Goal: Task Accomplishment & Management: Manage account settings

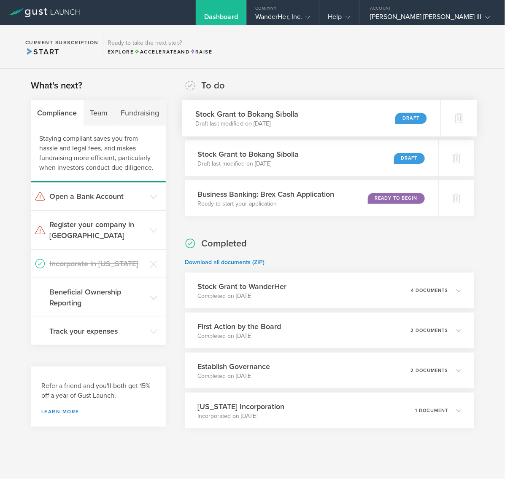
click at [303, 116] on div "Stock Grant to Bokang Sibolla Draft last modified on Sep 1, 2025 Draft" at bounding box center [311, 118] width 258 height 37
click at [454, 284] on div "4 documents" at bounding box center [437, 291] width 51 height 14
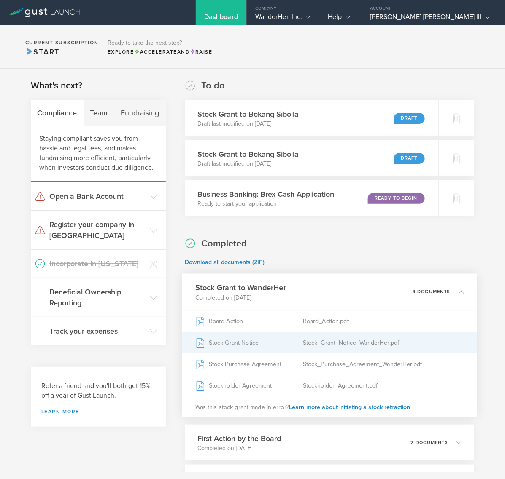
click at [363, 346] on div "Stock_Grant_Notice_WanderHer.pdf" at bounding box center [383, 342] width 161 height 21
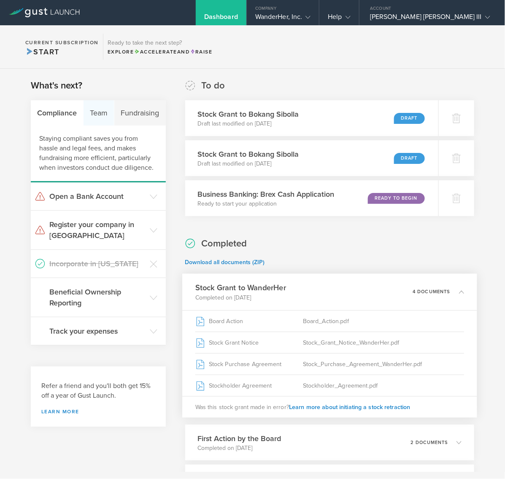
click at [92, 115] on div "Team" at bounding box center [98, 112] width 31 height 25
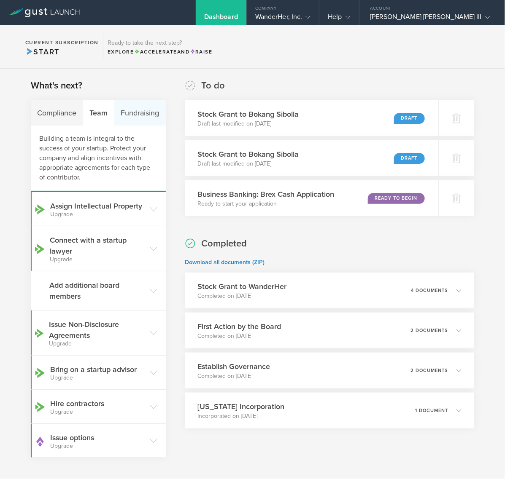
click at [148, 112] on div "Fundraising" at bounding box center [139, 112] width 51 height 25
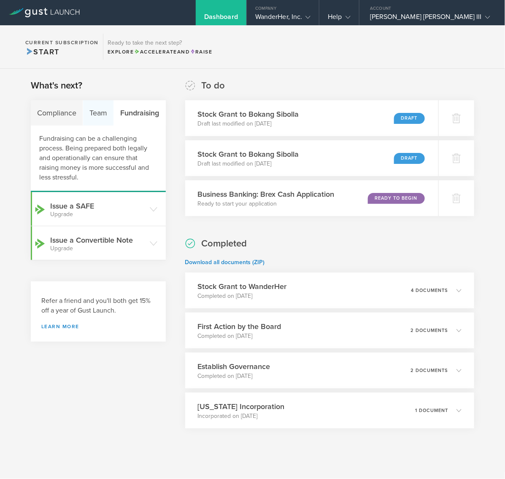
click at [97, 110] on div "Team" at bounding box center [98, 112] width 31 height 25
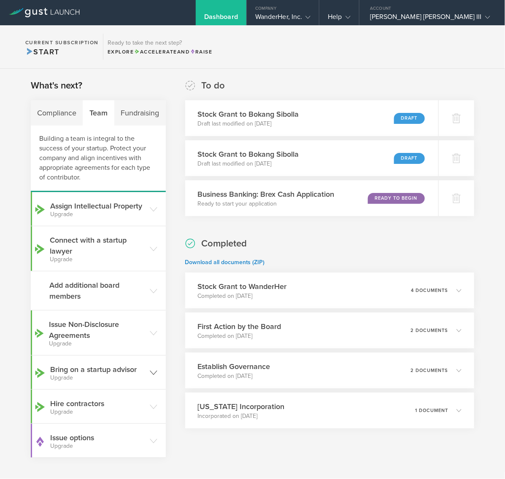
click at [146, 378] on header "Bring on a startup advisor Upgrade" at bounding box center [98, 373] width 135 height 34
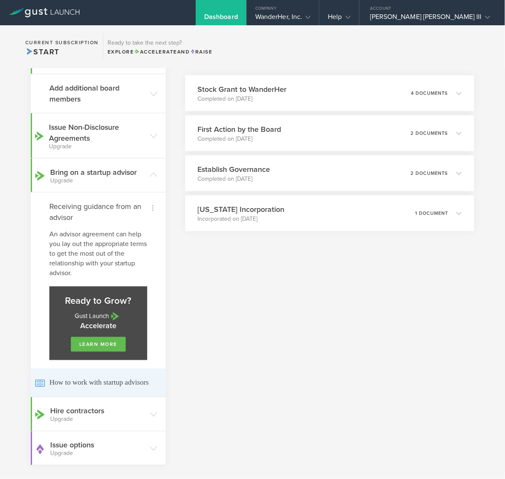
scroll to position [211, 0]
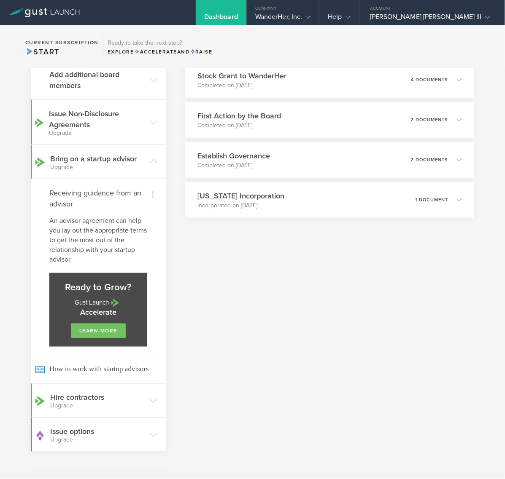
click at [97, 338] on link "learn more" at bounding box center [98, 331] width 55 height 15
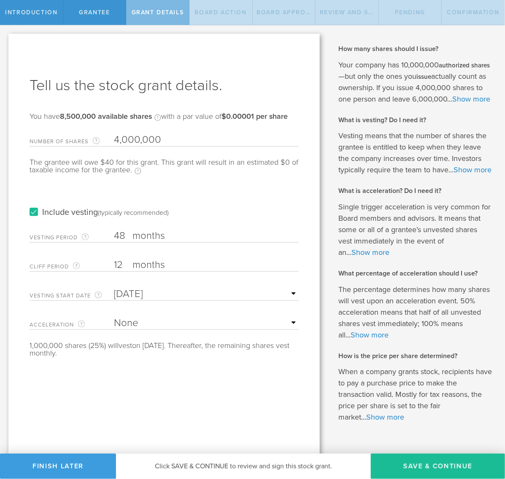
click at [166, 140] on input "4,000,000" at bounding box center [206, 140] width 185 height 13
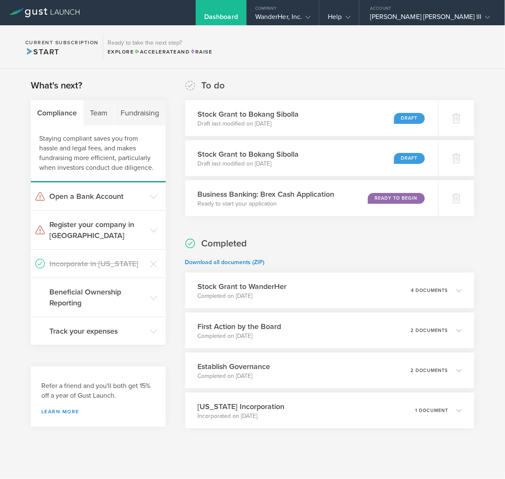
click at [381, 62] on section "Current Subscription Start Ready to take the next step? Explore Accelerate and …" at bounding box center [252, 46] width 505 height 43
click at [311, 245] on div "Completed Download all documents (ZIP) Stock Grant to WanderHer Completed on Au…" at bounding box center [329, 332] width 289 height 191
click at [143, 299] on header "Beneficial Ownership Reporting" at bounding box center [98, 297] width 135 height 39
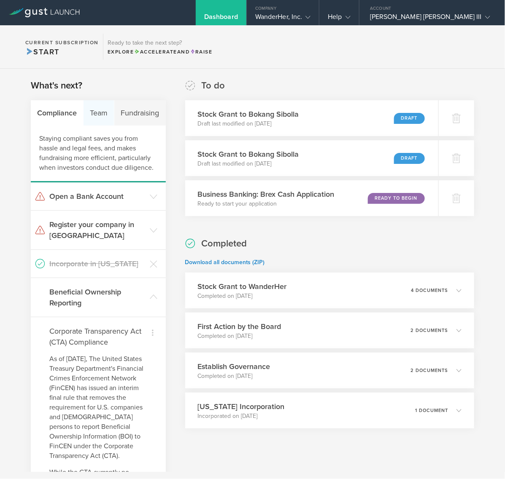
click at [103, 115] on div "Team" at bounding box center [98, 112] width 31 height 25
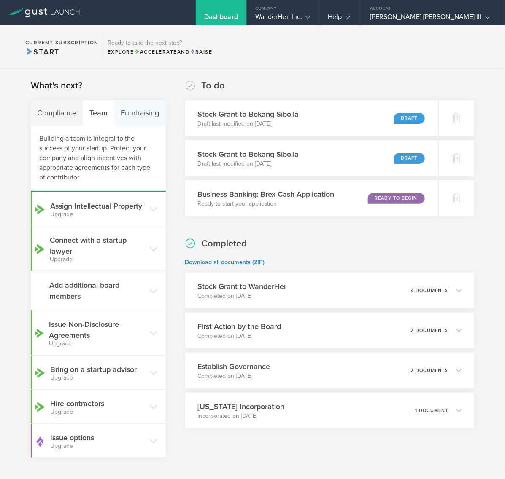
click at [140, 114] on div "Fundraising" at bounding box center [139, 112] width 51 height 25
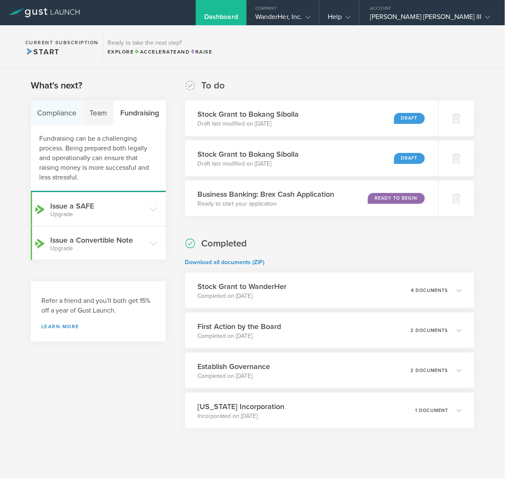
click at [56, 113] on div "Compliance" at bounding box center [57, 112] width 52 height 25
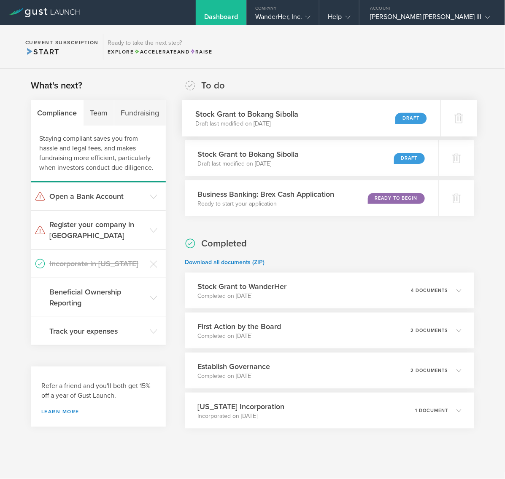
click at [302, 120] on div "Stock Grant to Bokang Sibolla Draft last modified on Sep 1, 2025 Draft" at bounding box center [311, 118] width 258 height 37
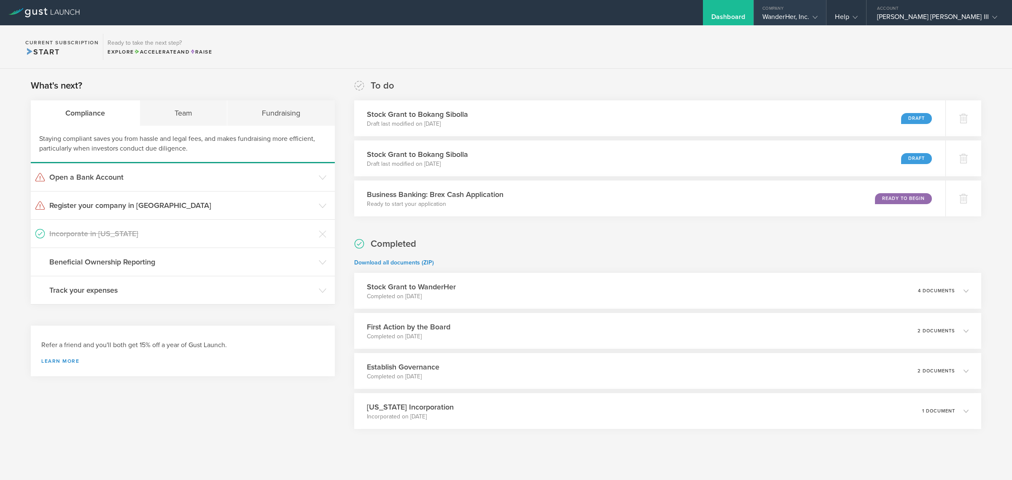
click at [504, 16] on icon at bounding box center [814, 17] width 5 height 5
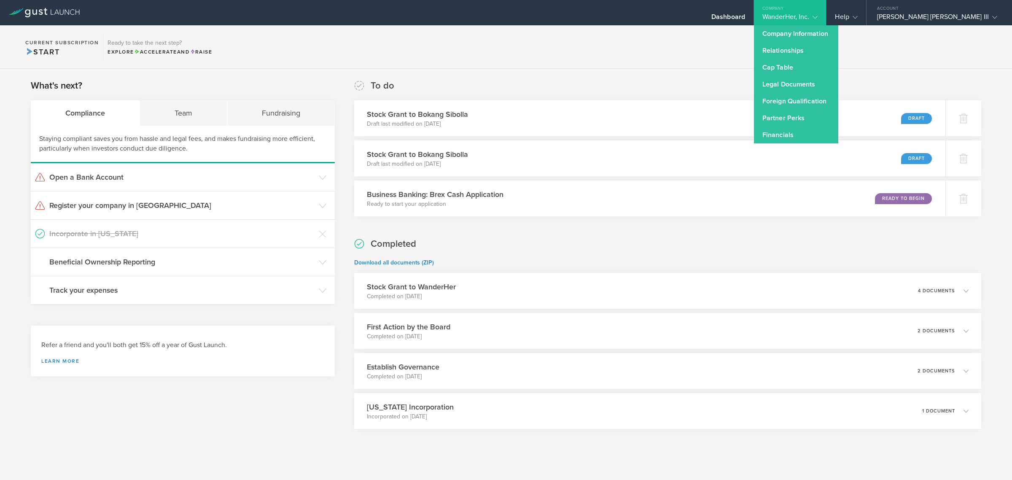
click at [504, 70] on div "What's next? Compliance Team Fundraising Staying compliant saves you from hassl…" at bounding box center [506, 275] width 1012 height 413
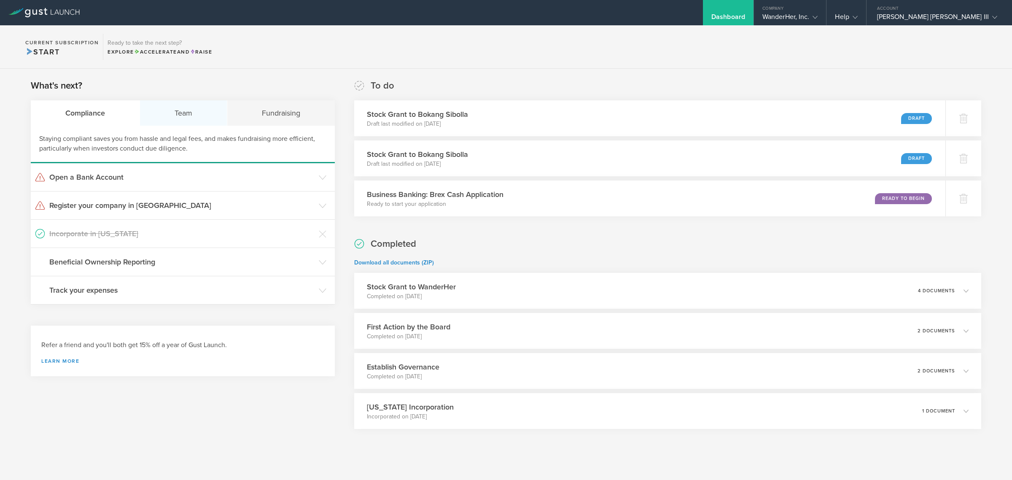
click at [179, 101] on div "Team" at bounding box center [183, 112] width 87 height 25
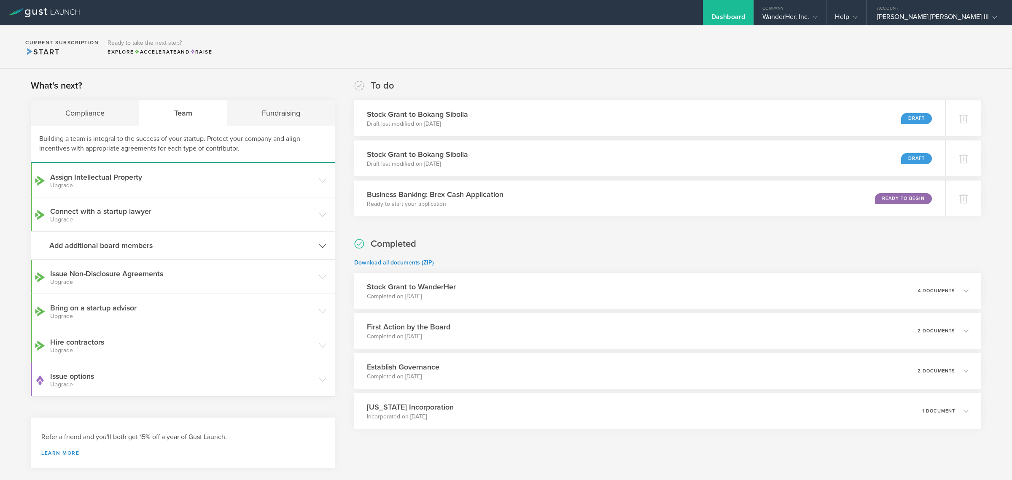
click at [102, 244] on h3 "Add additional board members" at bounding box center [181, 245] width 265 height 11
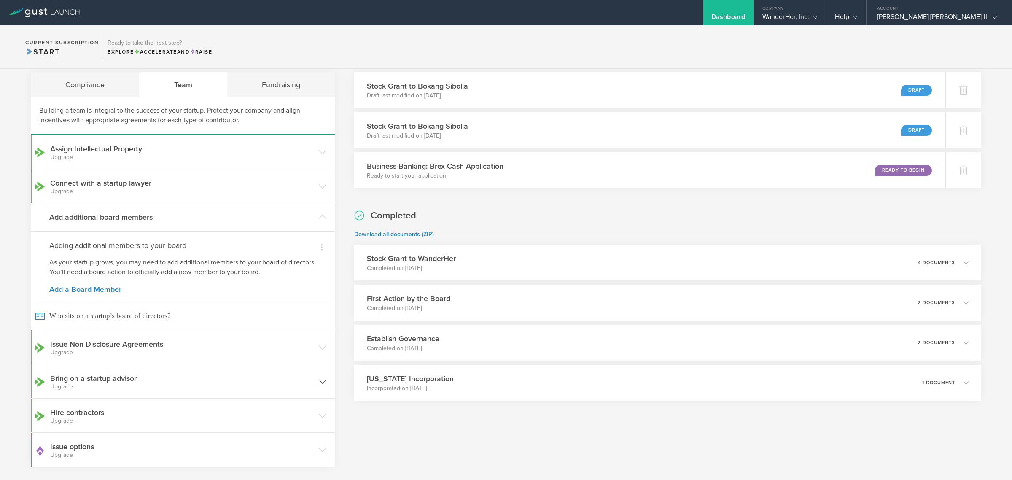
scroll to position [113, 0]
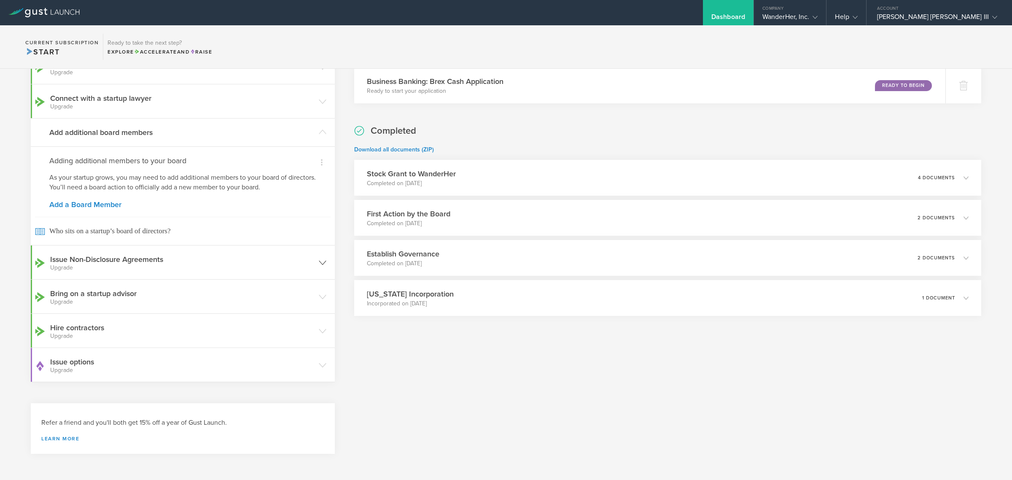
click at [319, 259] on icon at bounding box center [323, 263] width 8 height 8
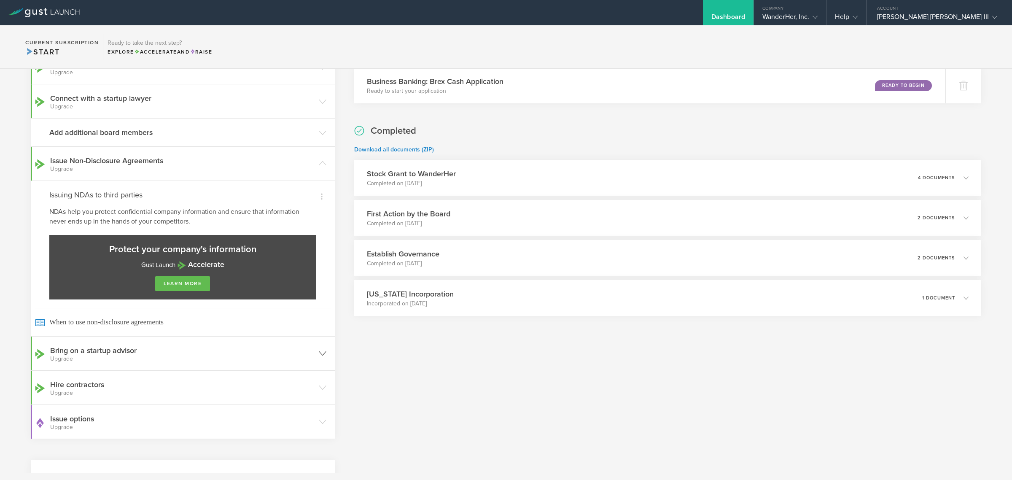
click at [312, 346] on header "Bring on a startup advisor Upgrade" at bounding box center [183, 353] width 304 height 34
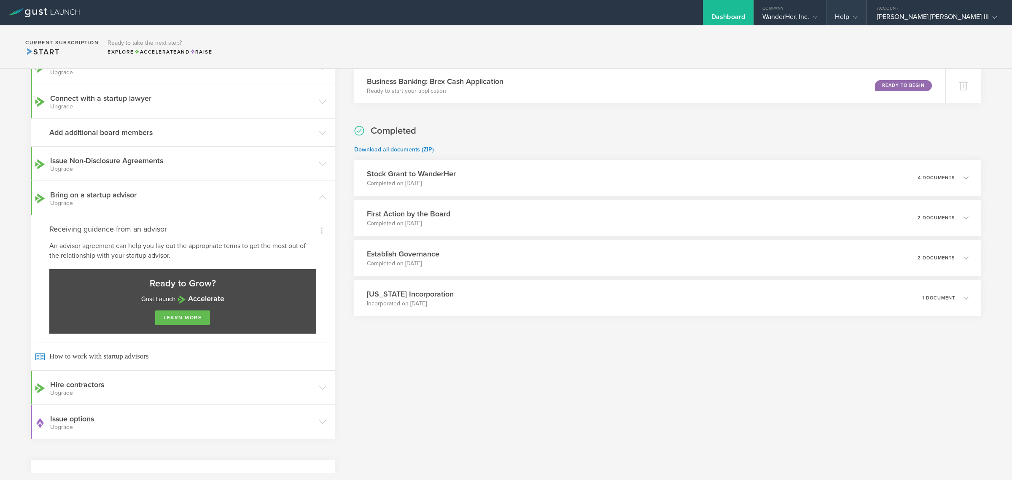
click at [504, 13] on div "Help" at bounding box center [846, 19] width 22 height 13
click at [504, 51] on link "FAQ" at bounding box center [868, 50] width 84 height 17
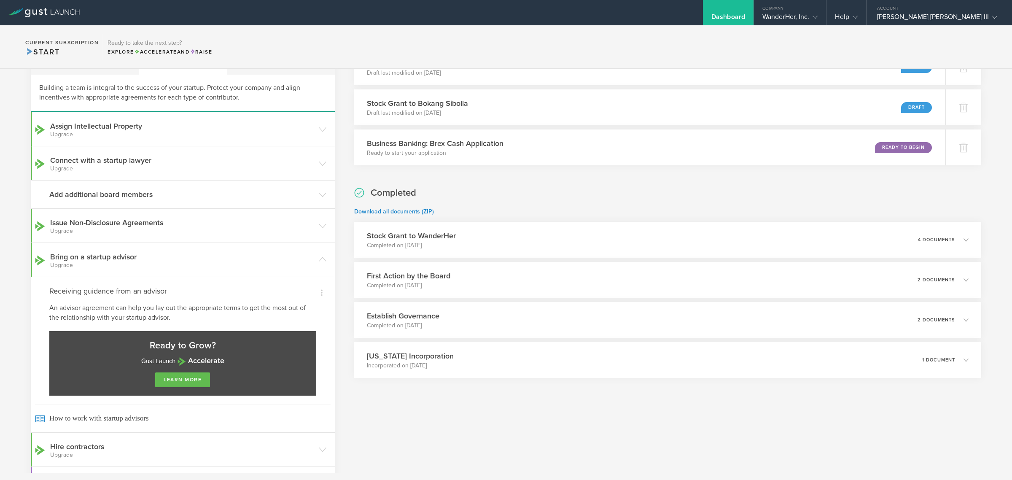
scroll to position [0, 0]
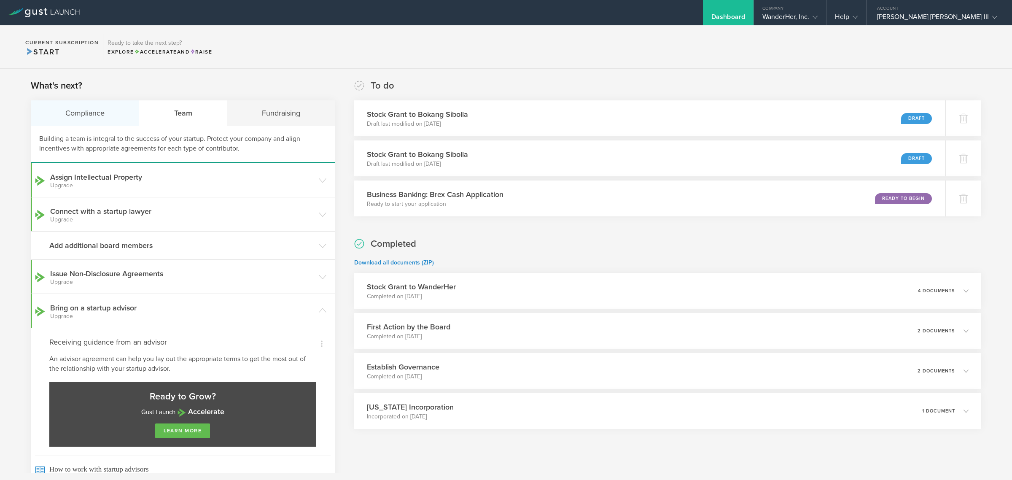
click at [98, 116] on div "Compliance" at bounding box center [85, 112] width 109 height 25
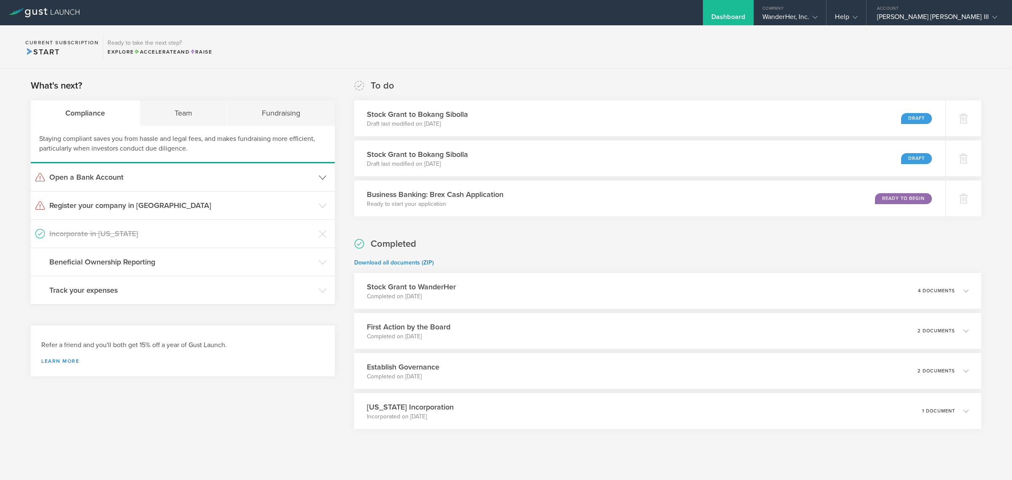
click at [319, 176] on icon at bounding box center [323, 178] width 8 height 8
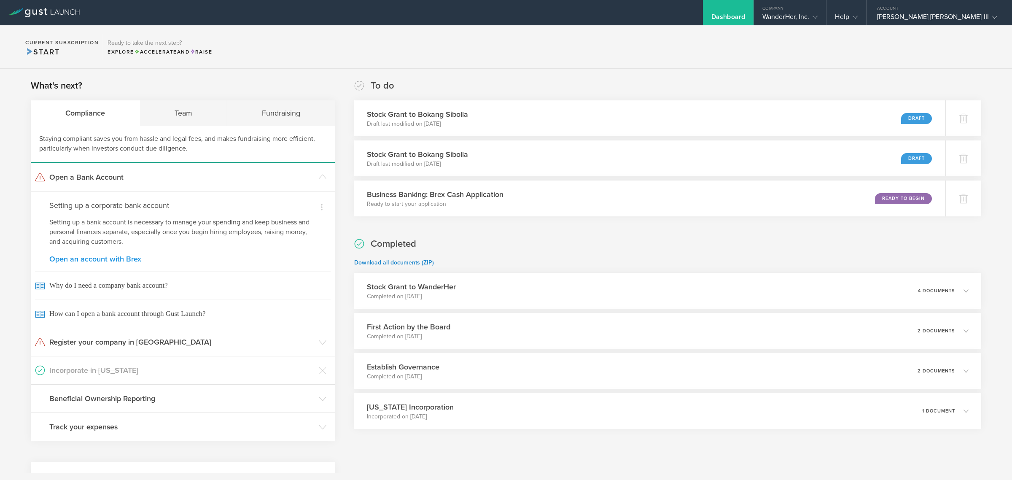
click at [100, 260] on link "Open an account with Brex" at bounding box center [182, 259] width 267 height 8
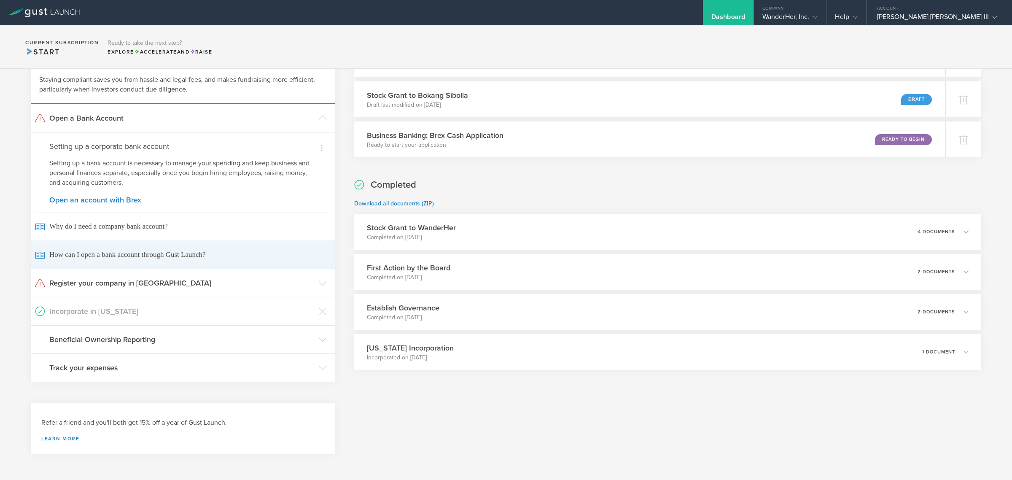
click at [119, 257] on span "How can I open a bank account through Gust Launch?" at bounding box center [182, 254] width 295 height 28
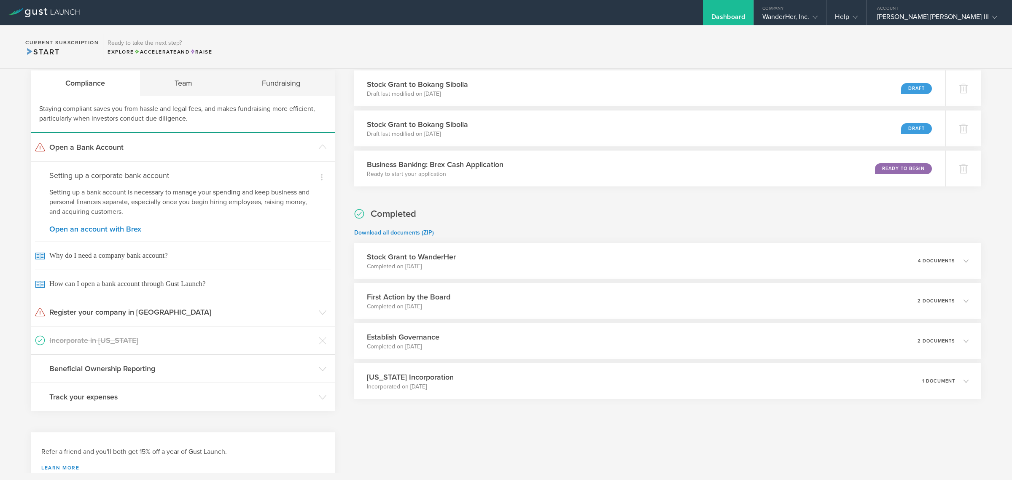
scroll to position [0, 0]
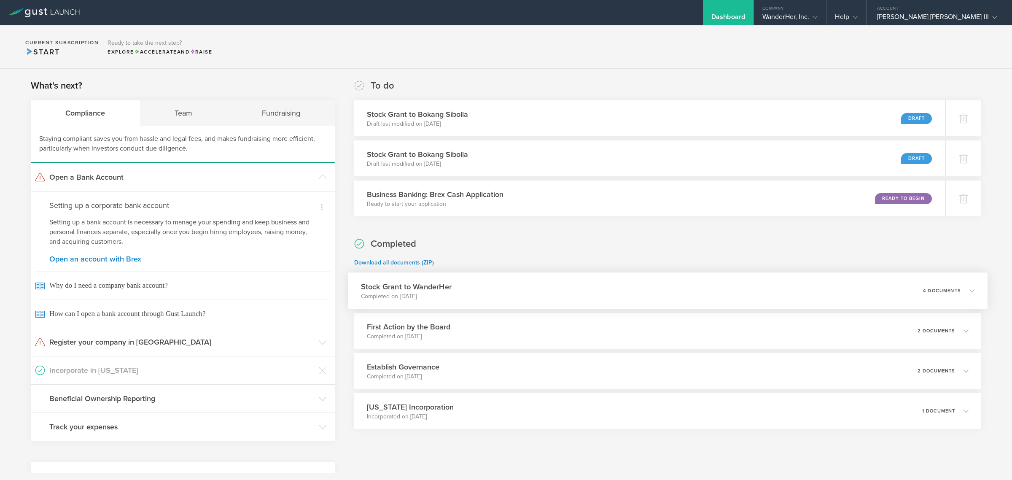
click at [504, 289] on icon at bounding box center [968, 291] width 14 height 8
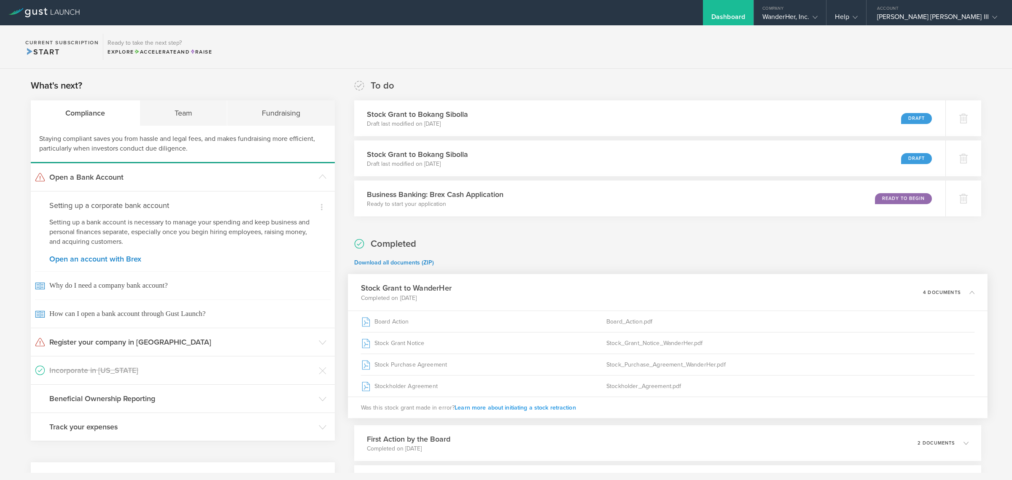
click at [504, 409] on span "Learn more about initiating a stock retraction" at bounding box center [514, 406] width 121 height 7
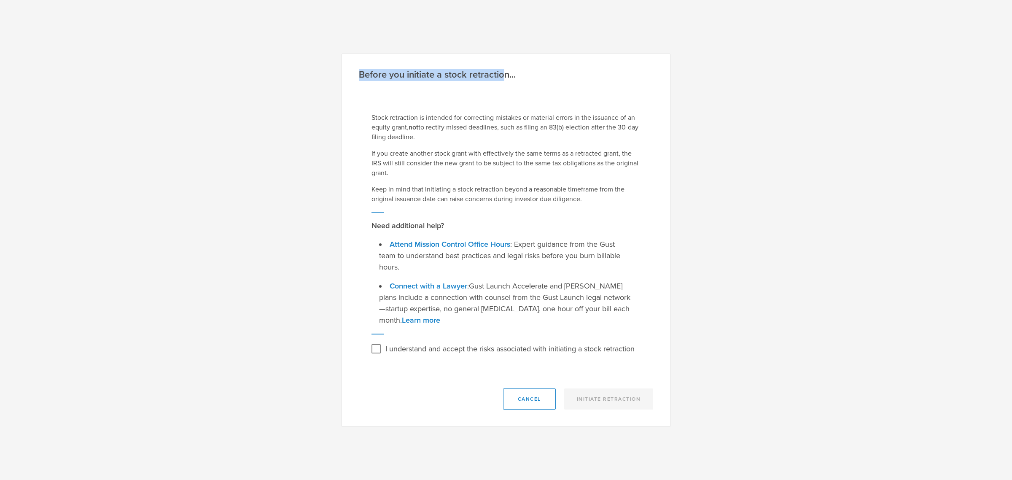
drag, startPoint x: 504, startPoint y: 76, endPoint x: 330, endPoint y: 66, distance: 173.9
click at [330, 66] on div "Before you initiate a stock retraction... Stock retraction is intended for corr…" at bounding box center [506, 240] width 1012 height 480
drag, startPoint x: 507, startPoint y: 79, endPoint x: 331, endPoint y: 75, distance: 176.2
click at [331, 75] on div "Before you initiate a stock retraction... Stock retraction is intended for corr…" at bounding box center [506, 240] width 1012 height 480
copy h2 "Before you initiate a stock retraction"
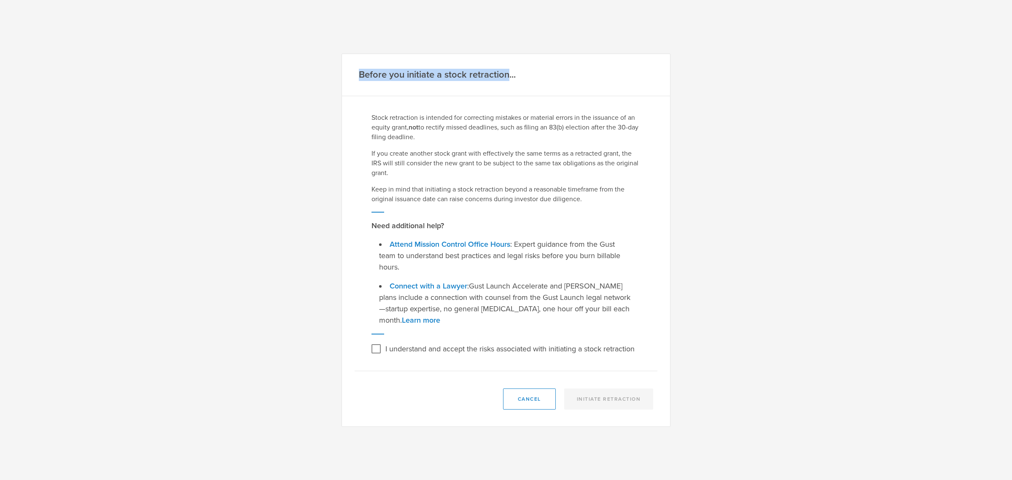
click at [357, 72] on div "Before you initiate a stock retraction..." at bounding box center [506, 75] width 328 height 42
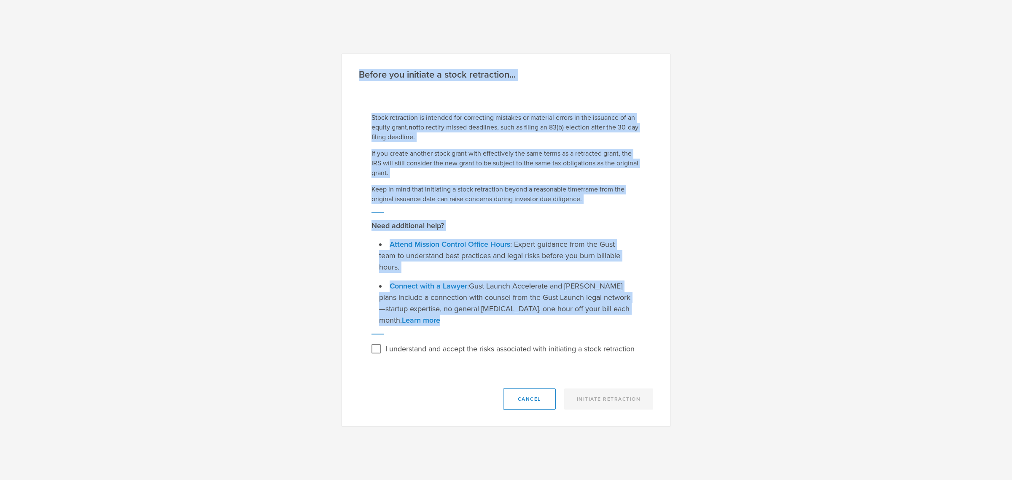
drag, startPoint x: 360, startPoint y: 73, endPoint x: 645, endPoint y: 308, distance: 368.9
click at [504, 308] on div "Before you initiate a stock retraction... Stock retraction is intended for corr…" at bounding box center [505, 240] width 329 height 373
copy div "Before you initiate a stock retraction... Stock retraction is intended for corr…"
click at [375, 342] on input "I understand and accept the risks associated with initiating a stock retraction" at bounding box center [375, 348] width 13 height 13
checkbox input "true"
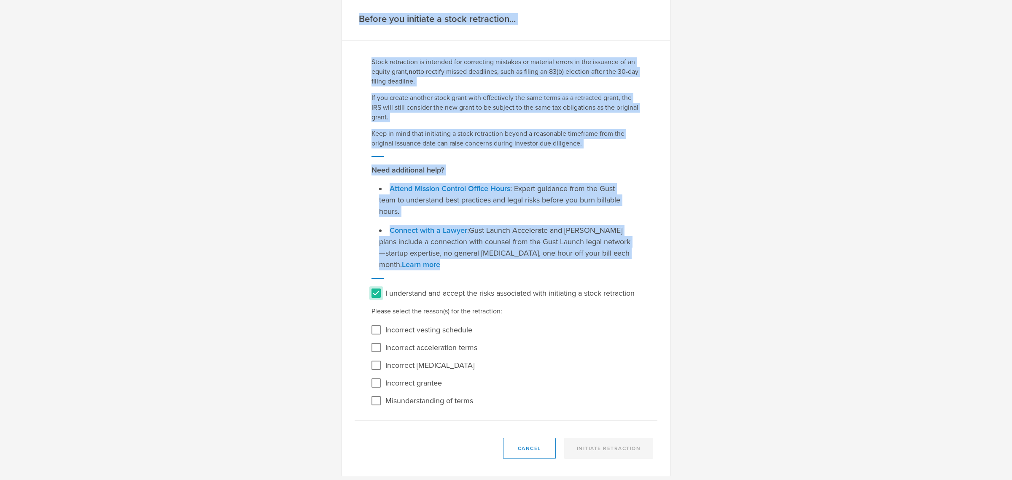
scroll to position [13, 0]
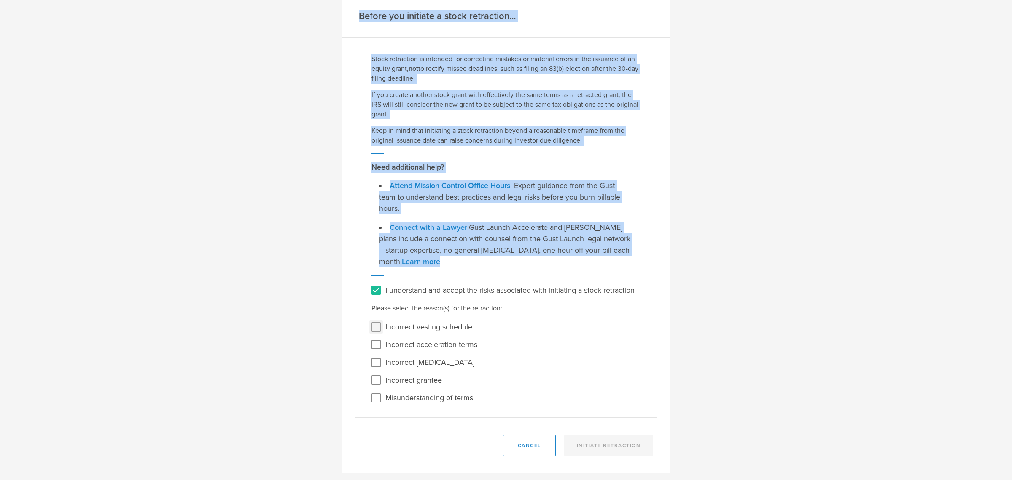
click at [375, 325] on input "Incorrect vesting schedule" at bounding box center [375, 326] width 13 height 13
checkbox input "true"
click at [504, 444] on button "Initiate Retraction" at bounding box center [608, 445] width 89 height 21
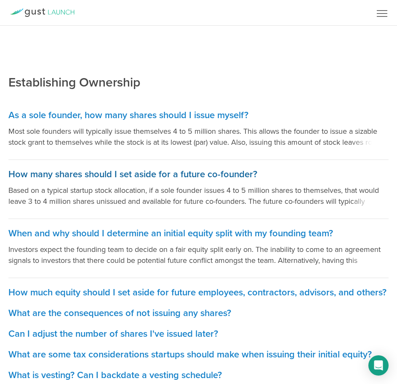
scroll to position [162, 0]
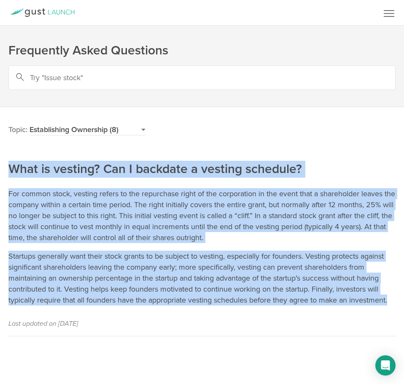
drag, startPoint x: 10, startPoint y: 164, endPoint x: 395, endPoint y: 302, distance: 409.0
click at [395, 302] on main "Topics Gust Launch (14) Incorporation (15) Company Formation (6) Issuing Stock …" at bounding box center [202, 238] width 404 height 263
copy article "What is vesting? Can I backdate a vesting schedule? For common stock, vesting r…"
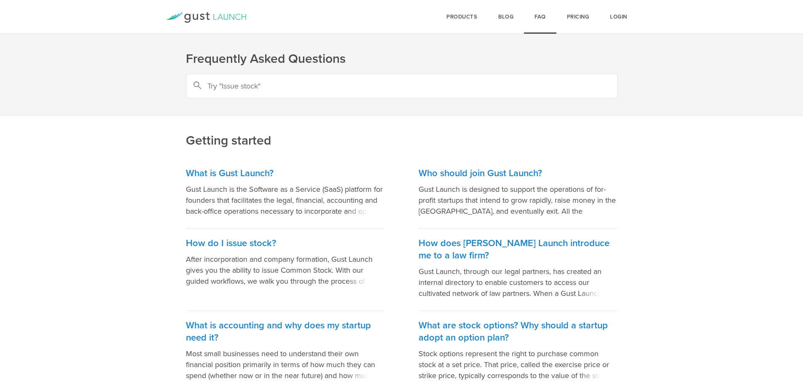
drag, startPoint x: 0, startPoint y: 0, endPoint x: 339, endPoint y: 83, distance: 349.2
click at [339, 83] on input "text" at bounding box center [402, 86] width 432 height 24
type input "i"
type input "s"
type input "adjust the sharholders"
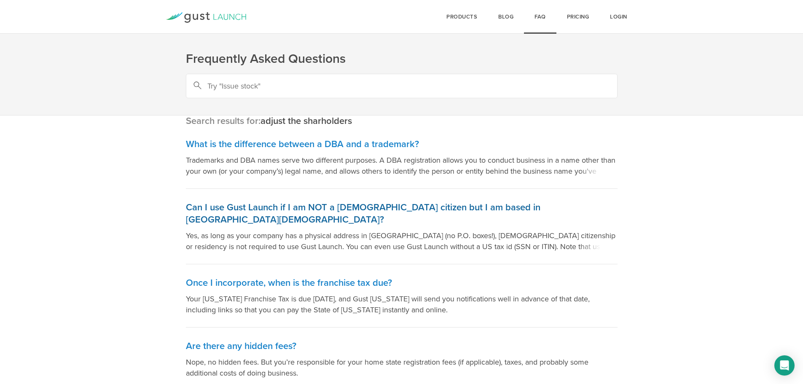
click at [581, 239] on span at bounding box center [599, 245] width 38 height 13
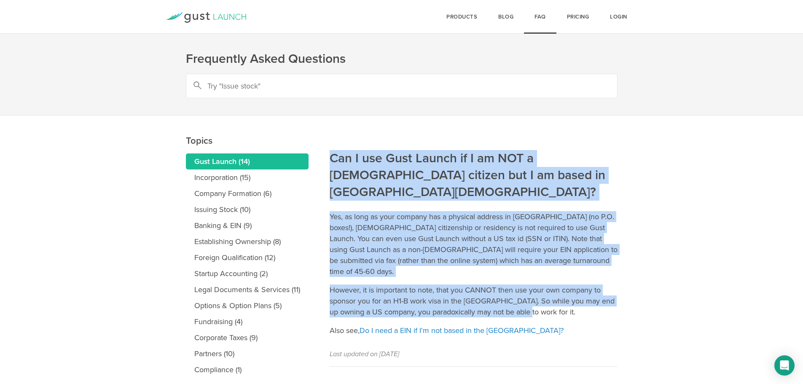
drag, startPoint x: 524, startPoint y: 288, endPoint x: 332, endPoint y: 156, distance: 233.4
click at [332, 156] on article "Can I use Gust Launch if I am NOT a US citizen but I am based in the United Sta…" at bounding box center [474, 240] width 288 height 251
copy article "Can I use Gust Launch if I am NOT a US citizen but I am based in the United Sta…"
drag, startPoint x: 658, startPoint y: 269, endPoint x: 629, endPoint y: 260, distance: 30.3
click at [658, 269] on main "Topics Gust Launch (14) Incorporation (15) Company Formation (6) Issuing Stock …" at bounding box center [401, 263] width 803 height 296
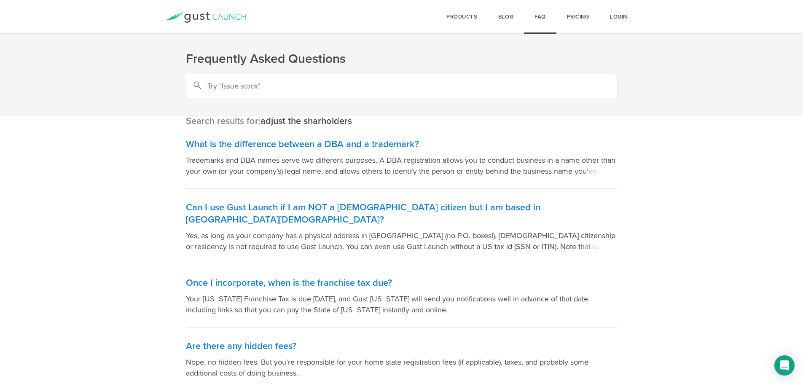
click at [276, 84] on input "text" at bounding box center [402, 86] width 432 height 24
type input "i want to adjust the equity of one of the member to a vesting percentage"
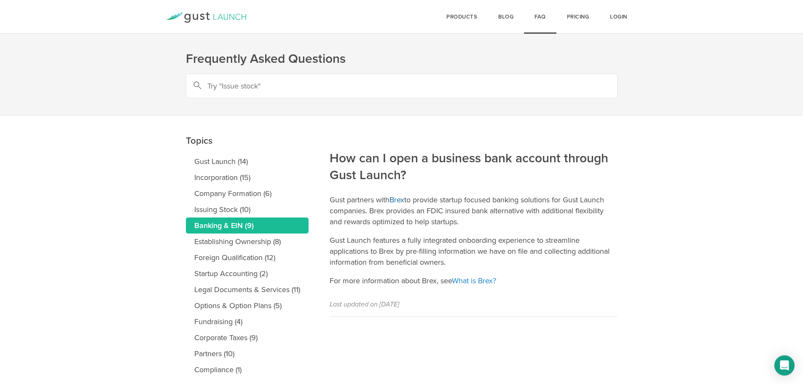
click at [402, 200] on link "Brex" at bounding box center [396, 199] width 15 height 9
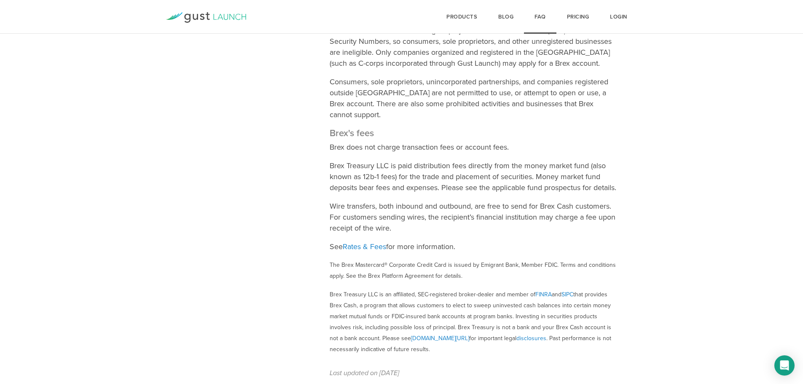
scroll to position [733, 0]
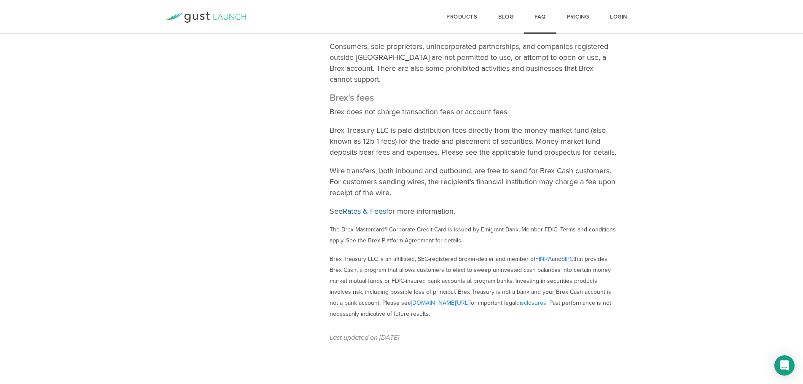
click at [369, 210] on link "Rates & Fees" at bounding box center [364, 211] width 43 height 9
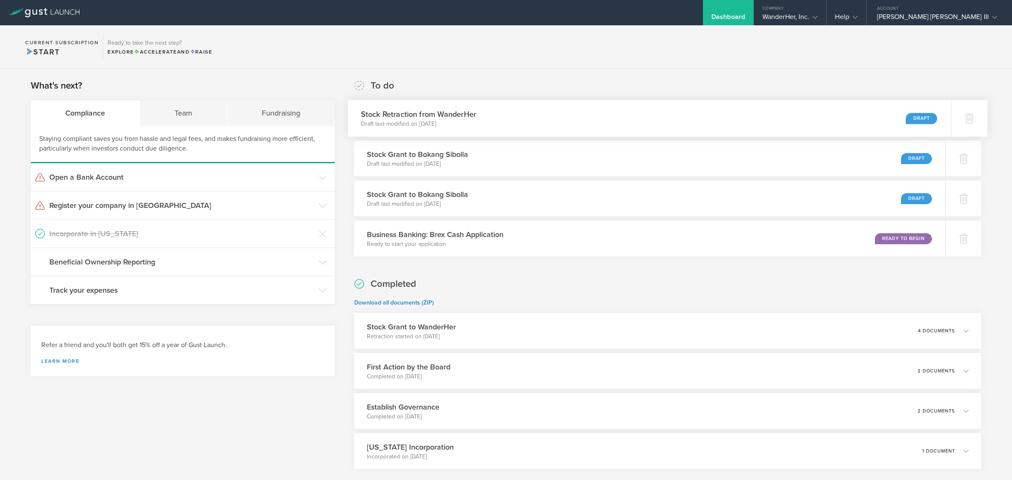
click at [609, 121] on div "Stock Retraction from WanderHer Draft last modified on [DATE] Draft" at bounding box center [649, 118] width 603 height 37
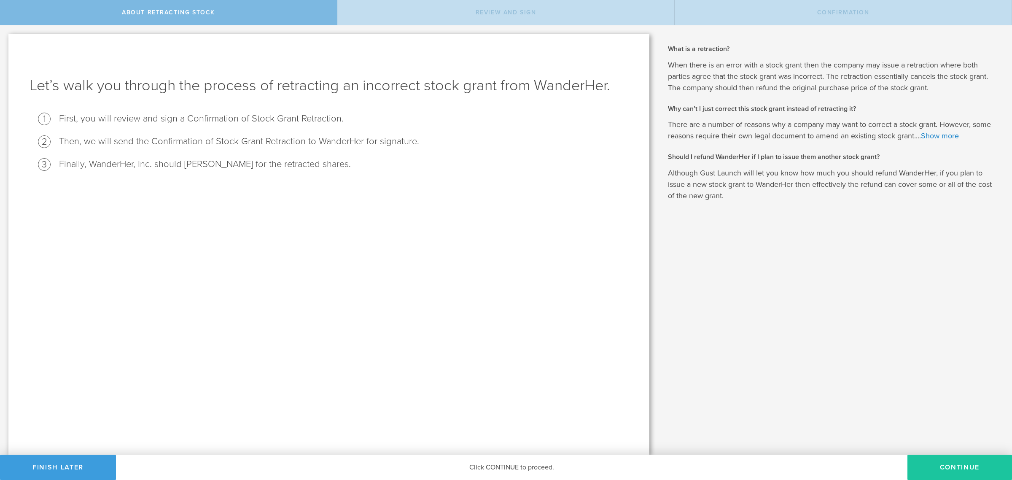
click at [972, 467] on button "Continue" at bounding box center [959, 466] width 105 height 25
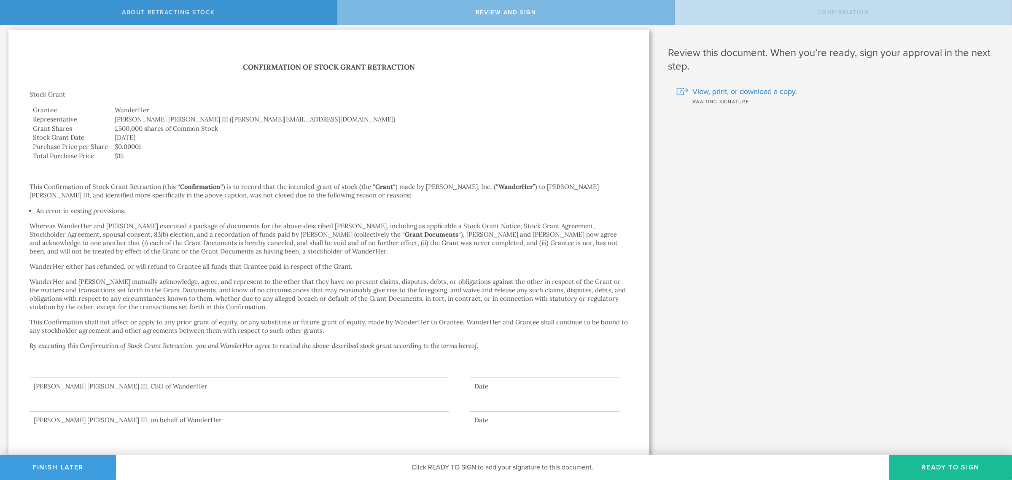
scroll to position [5, 0]
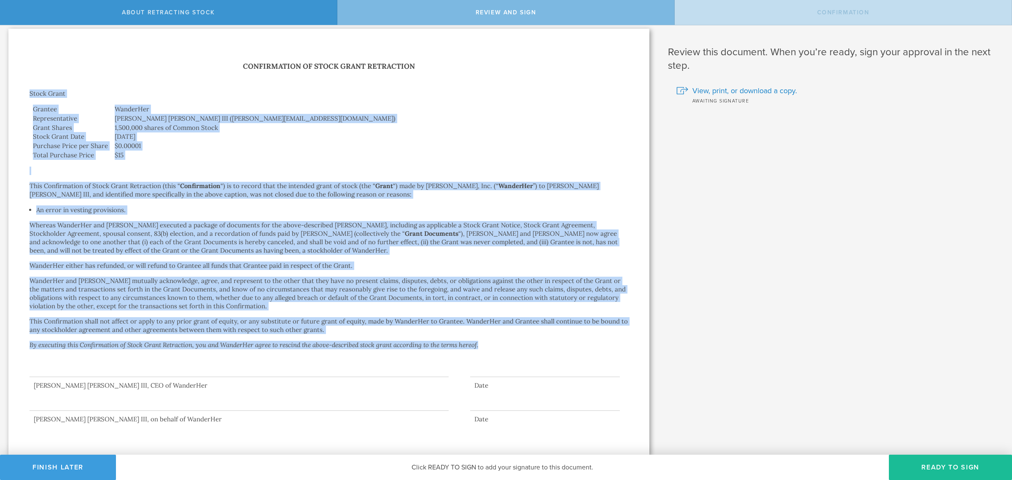
drag, startPoint x: 30, startPoint y: 91, endPoint x: 481, endPoint y: 338, distance: 514.6
click at [481, 338] on div "Confirmation of Stock Grant Retraction Stock Grant Grantee WanderHer Representa…" at bounding box center [329, 241] width 599 height 363
copy div "Stock Grant Grantee WanderHer Representative Lynn Cordell Nicholas III (nick@wa…"
